Goal: Task Accomplishment & Management: Use online tool/utility

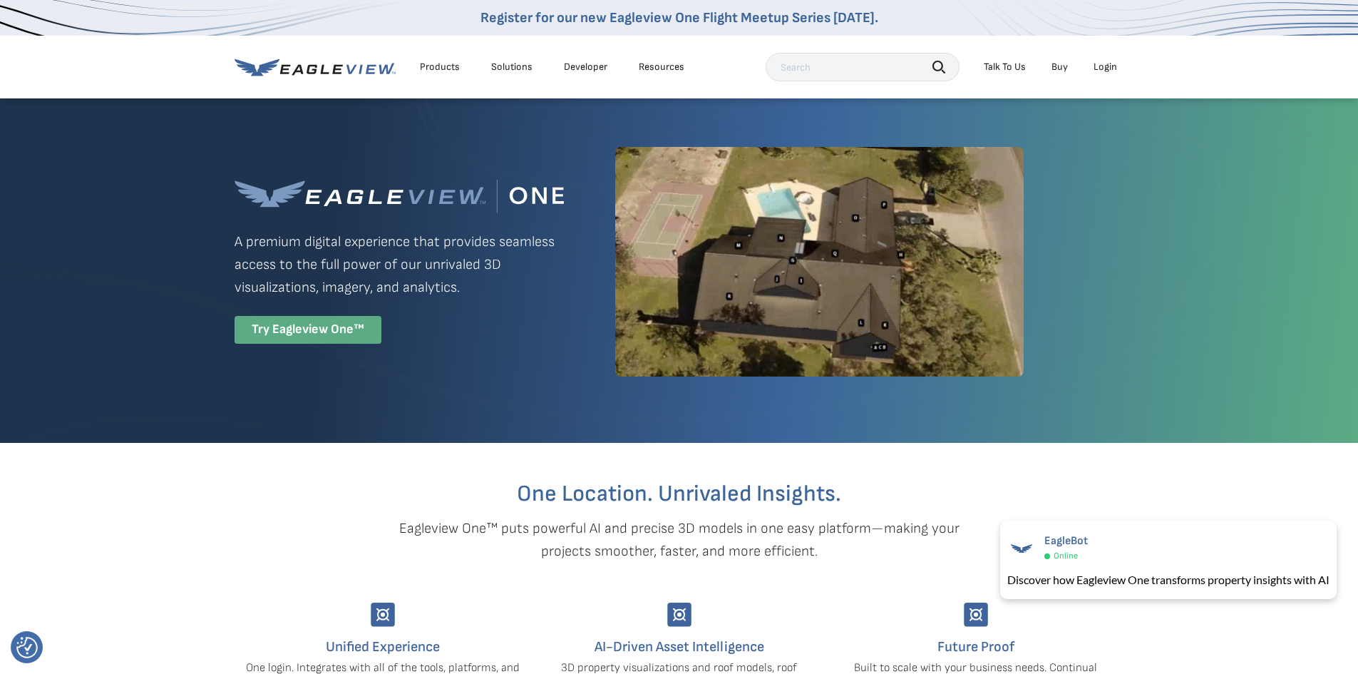
click at [312, 334] on div "Try Eagleview One™" at bounding box center [308, 330] width 147 height 28
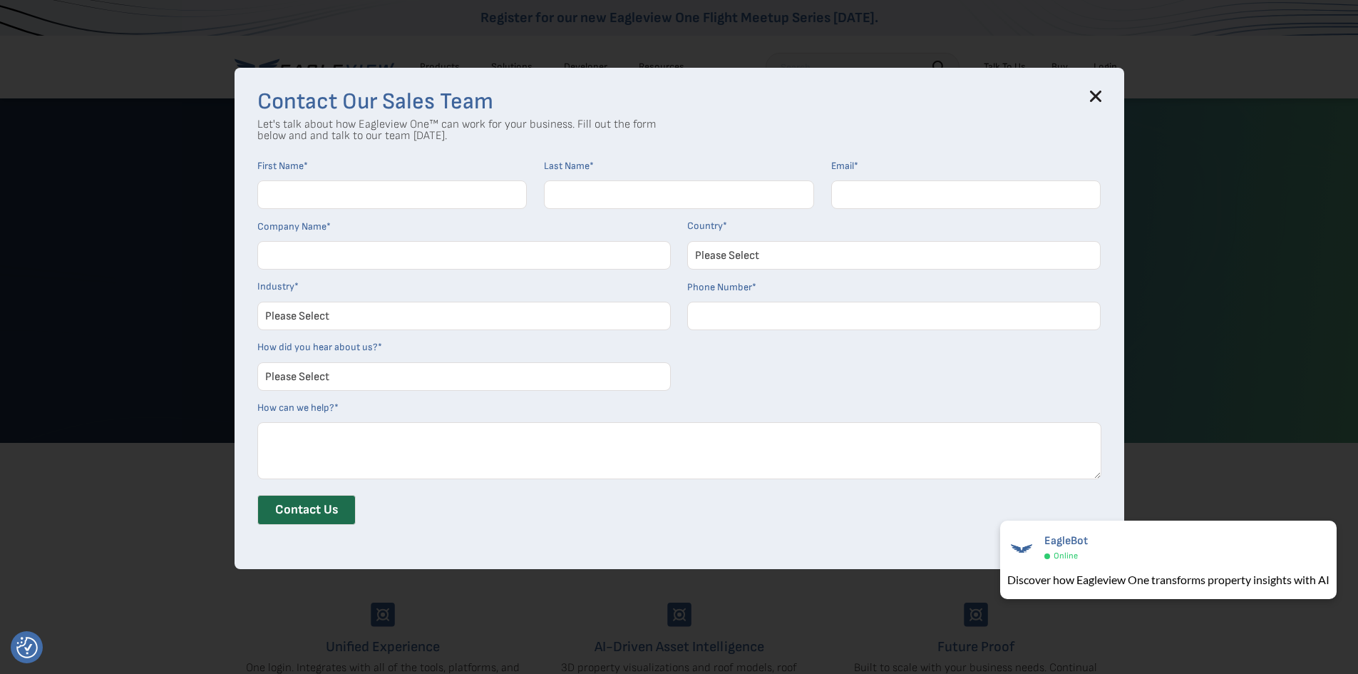
click at [1092, 96] on h3 "Contact Our Sales Team" at bounding box center [679, 102] width 844 height 23
click at [1098, 97] on icon at bounding box center [1095, 96] width 11 height 11
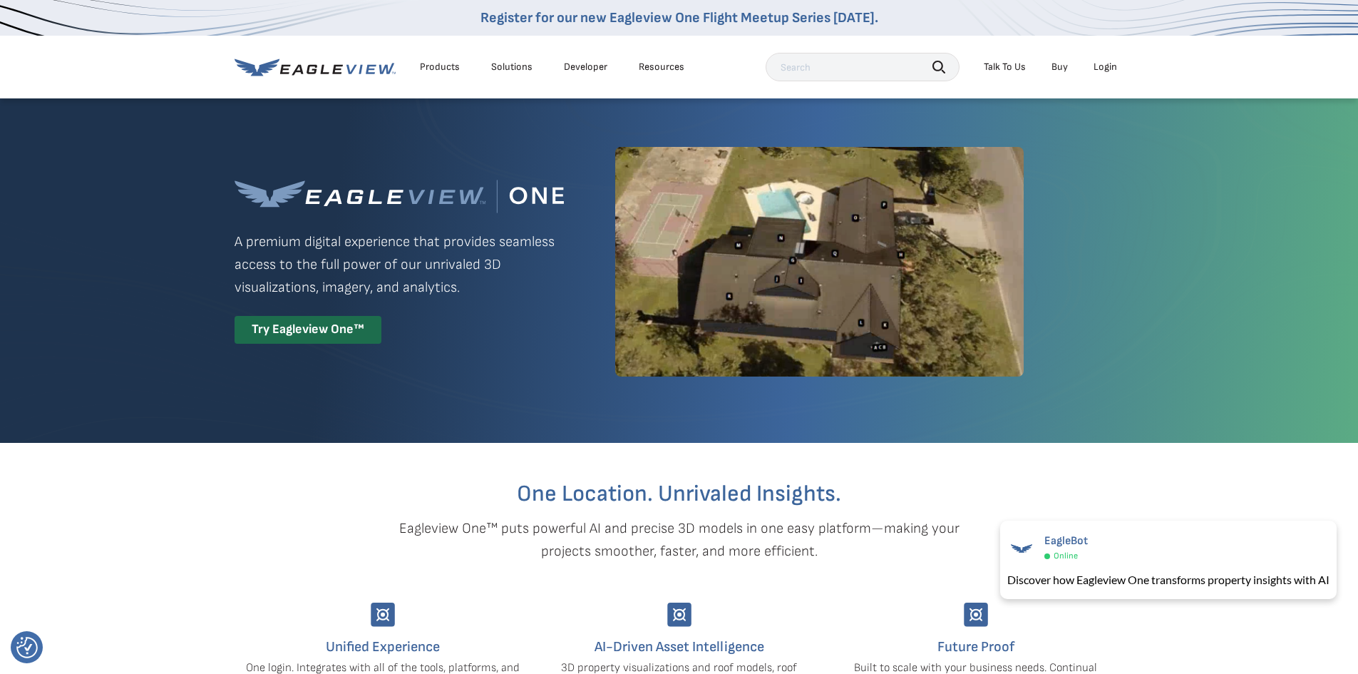
click at [1109, 71] on div "Login" at bounding box center [1106, 67] width 24 height 13
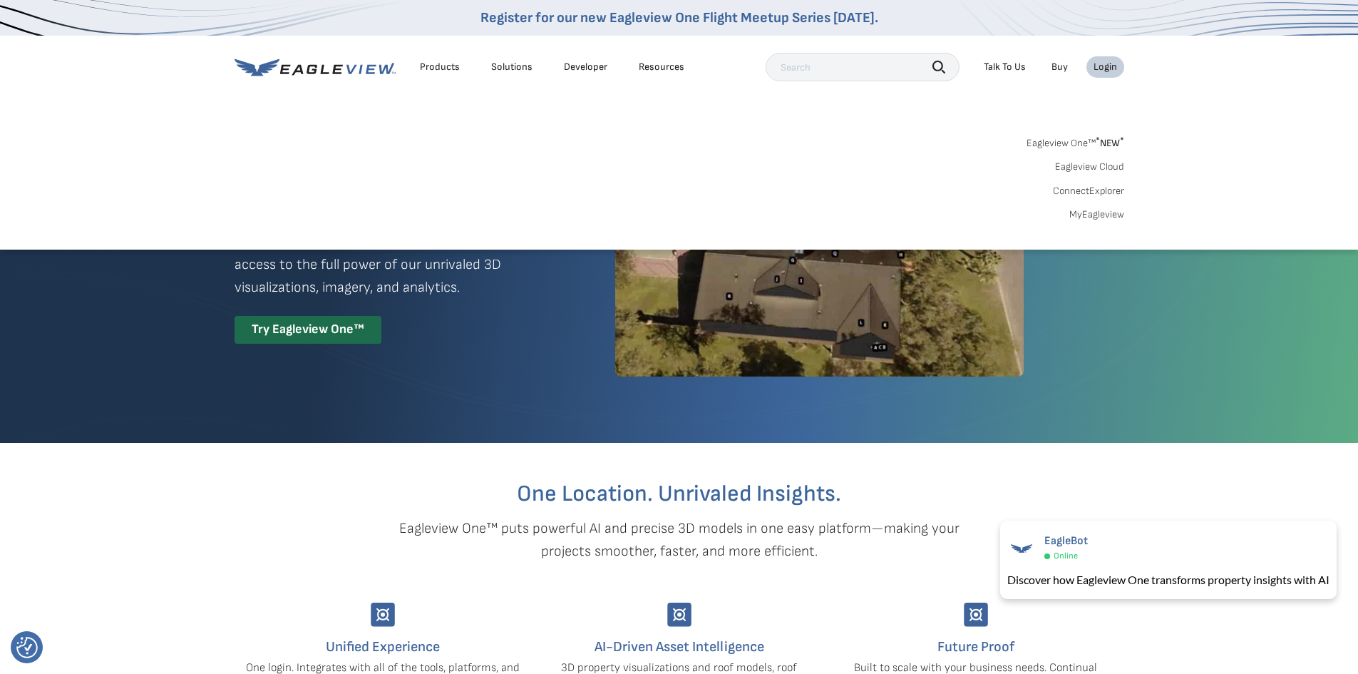
click at [1087, 215] on link "MyEagleview" at bounding box center [1096, 214] width 55 height 13
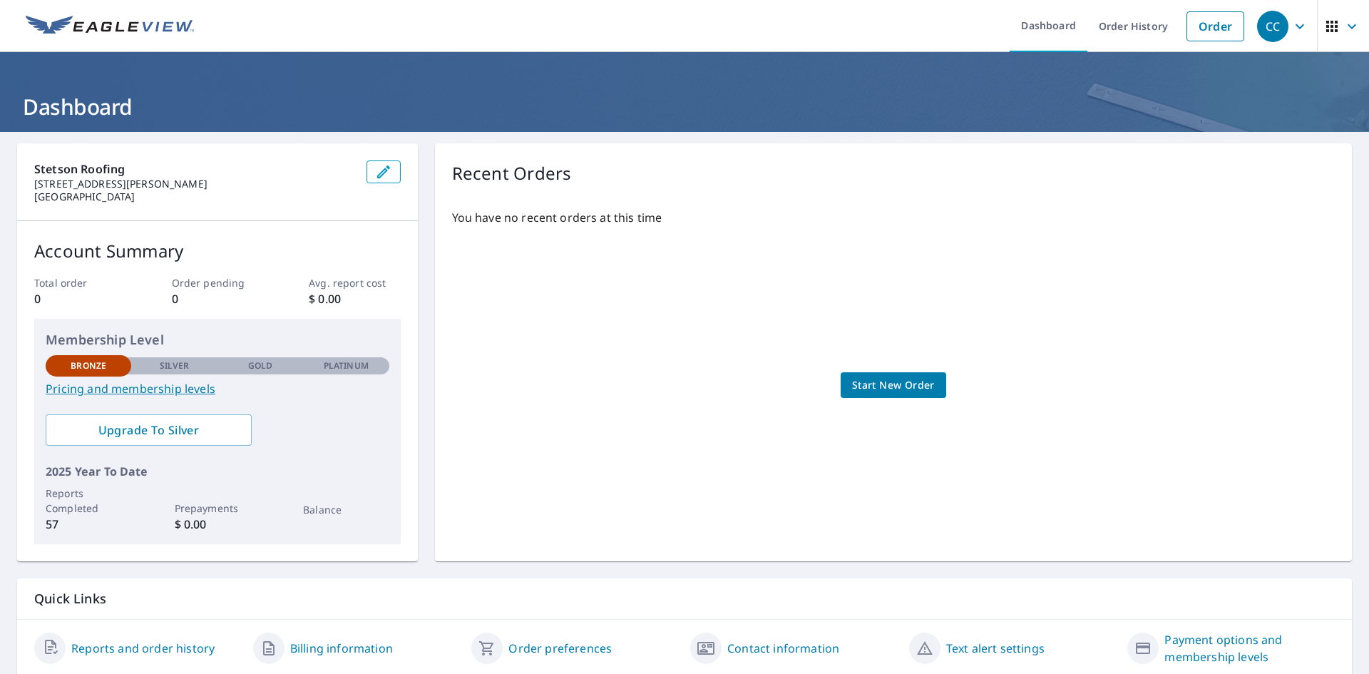
click at [870, 378] on span "Start New Order" at bounding box center [893, 385] width 83 height 18
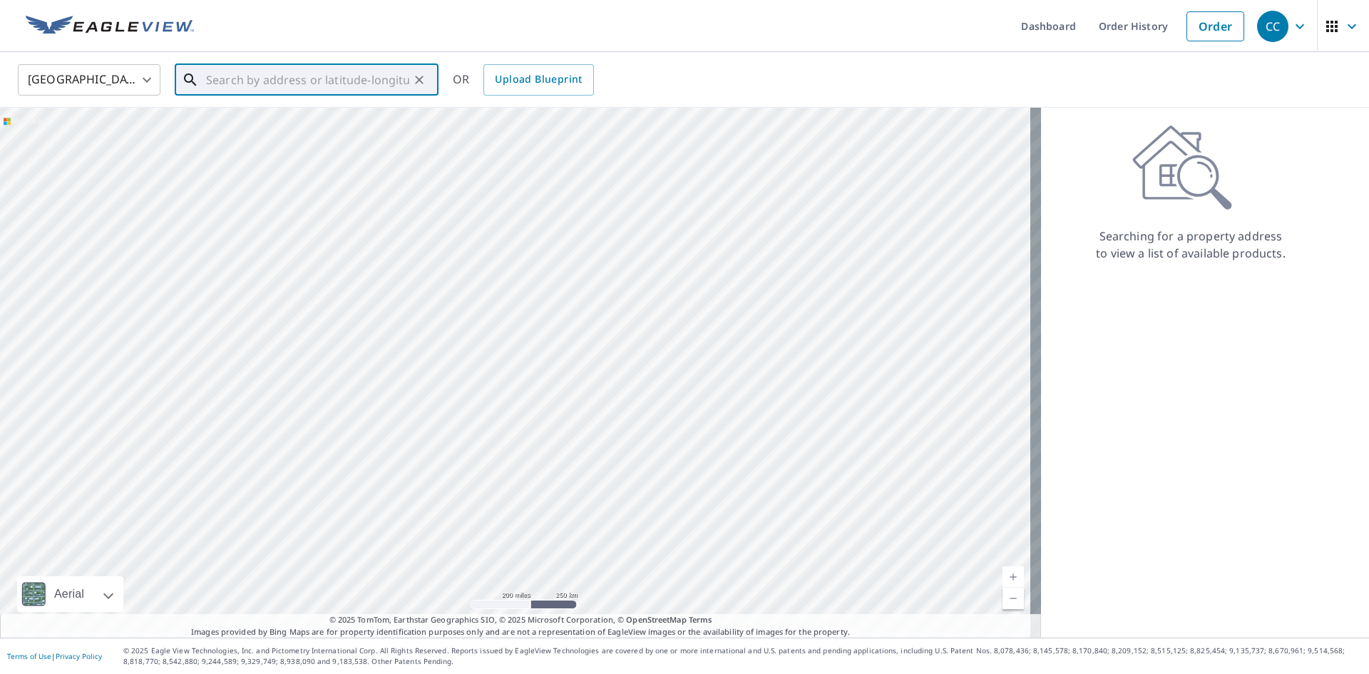
click at [294, 76] on input "text" at bounding box center [307, 80] width 203 height 40
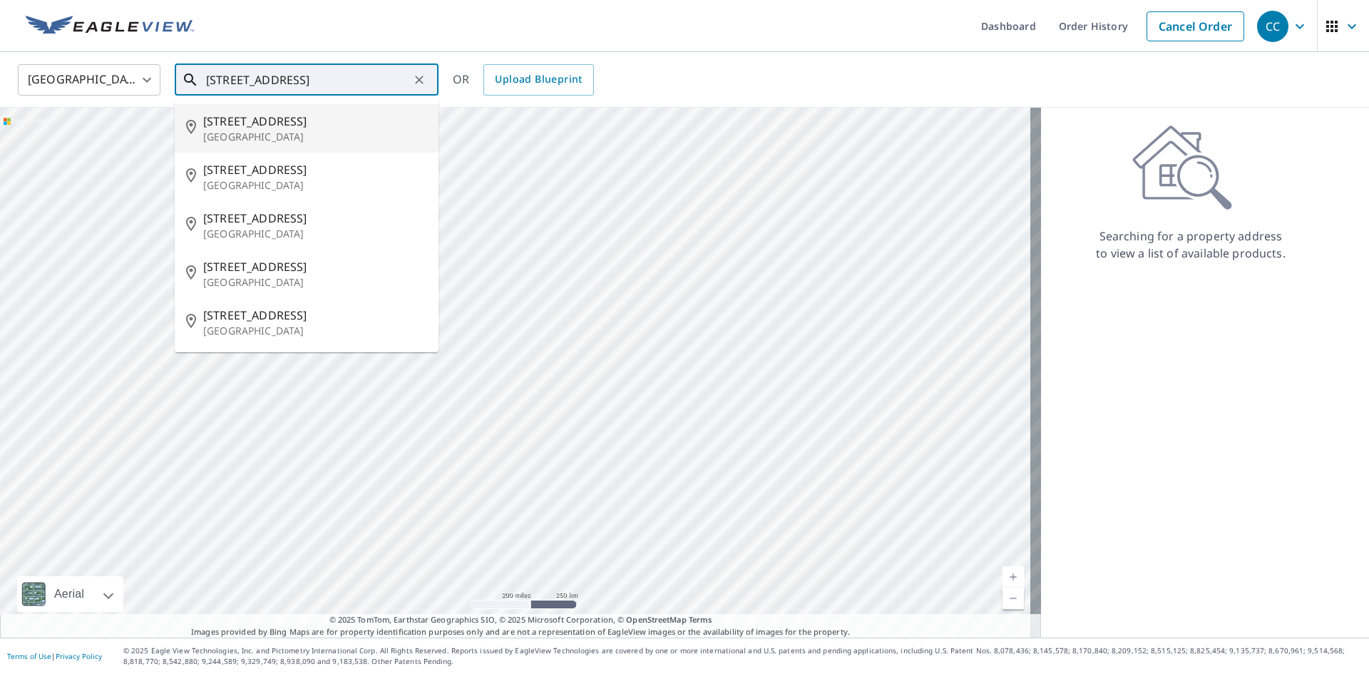
click at [266, 122] on span "[STREET_ADDRESS]" at bounding box center [315, 121] width 224 height 17
type input "[STREET_ADDRESS][PERSON_NAME]"
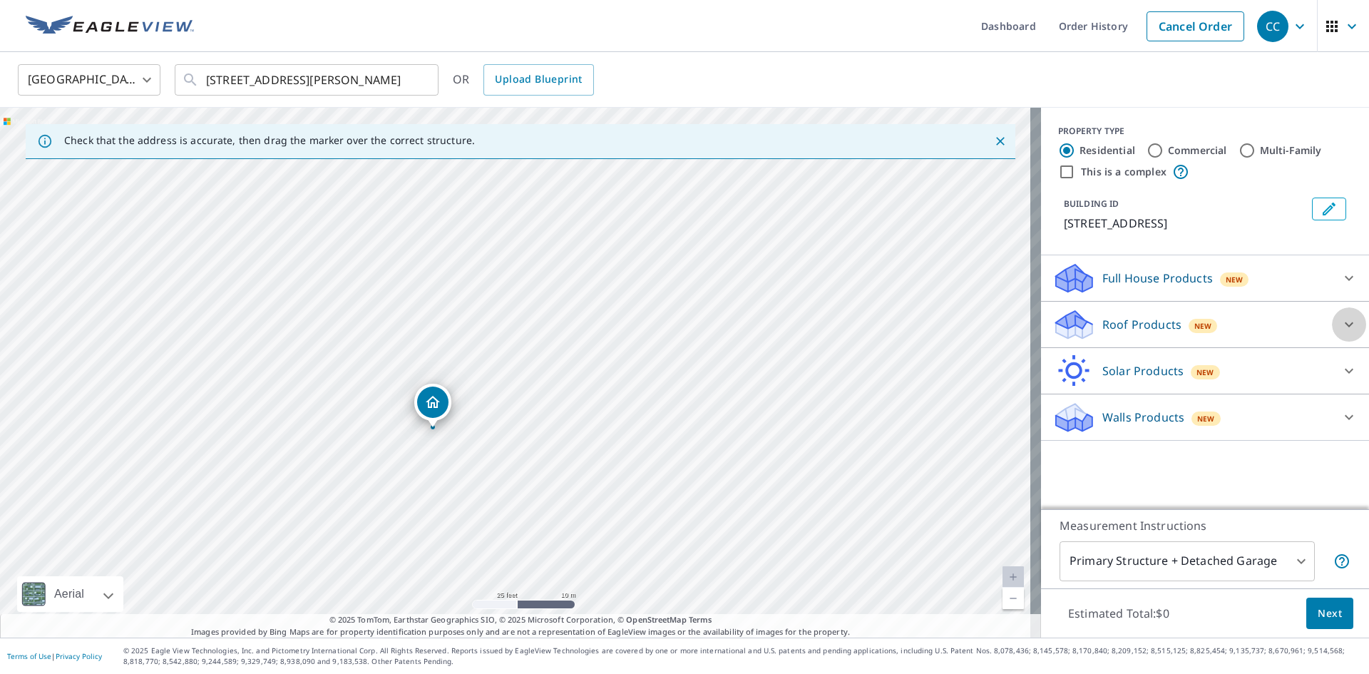
click at [1343, 324] on icon at bounding box center [1348, 324] width 17 height 17
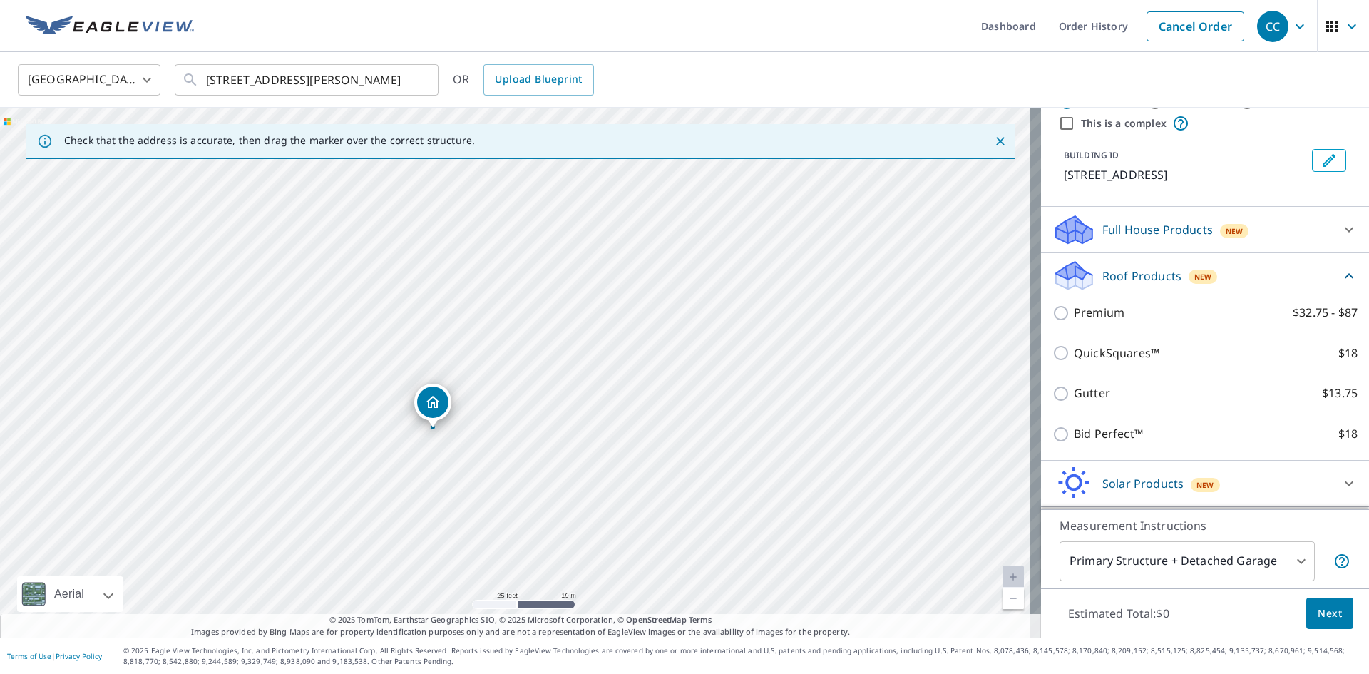
scroll to position [71, 0]
